Goal: Transaction & Acquisition: Purchase product/service

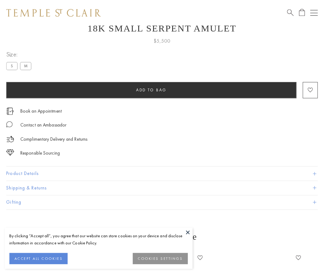
scroll to position [24, 0]
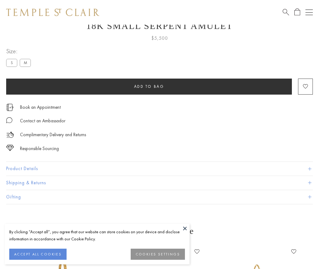
click at [149, 86] on span "Add to bag" at bounding box center [149, 86] width 30 height 5
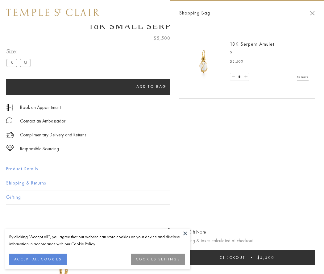
click at [245, 257] on span "Checkout" at bounding box center [232, 257] width 26 height 5
